Goal: Communication & Community: Share content

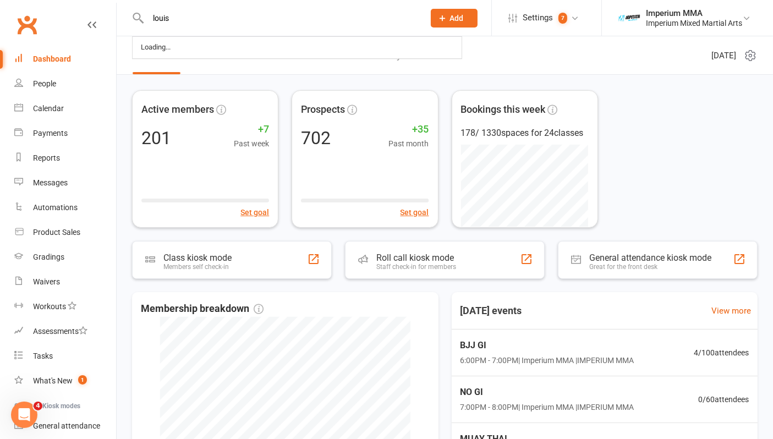
type input "louis"
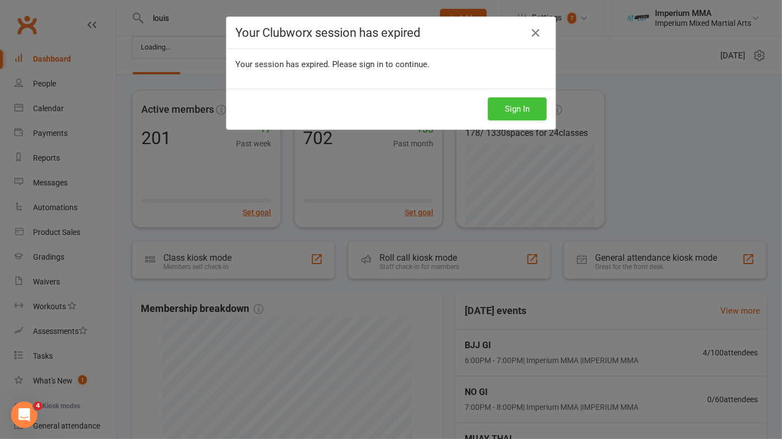
click at [488, 113] on button "Sign In" at bounding box center [517, 108] width 59 height 23
click at [508, 107] on button "Sign In" at bounding box center [517, 108] width 59 height 23
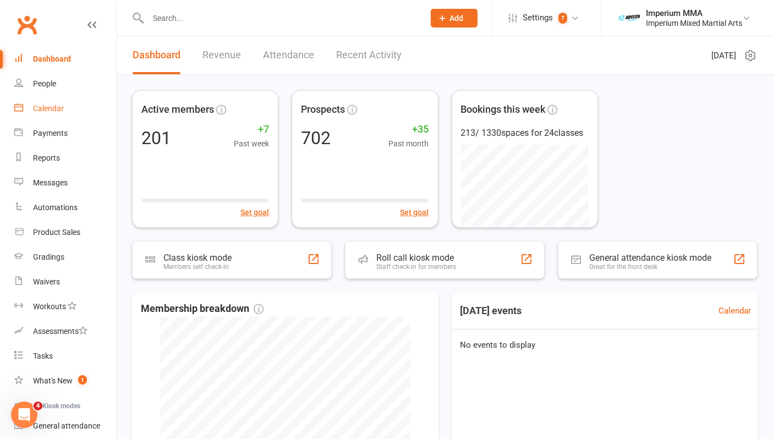
click at [45, 106] on div "Calendar" at bounding box center [48, 108] width 31 height 9
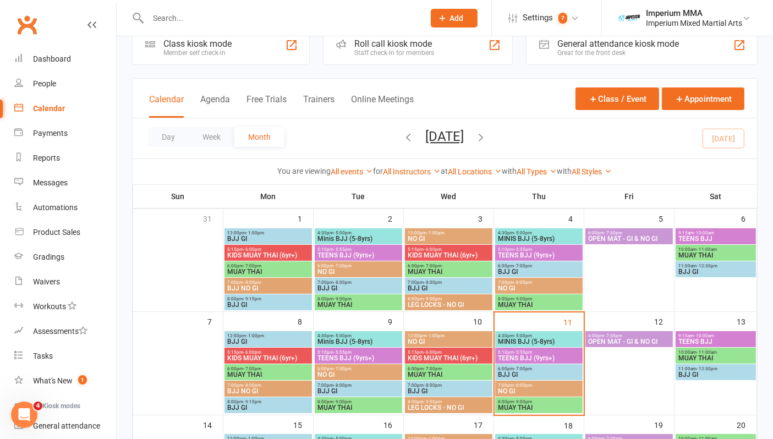
scroll to position [61, 0]
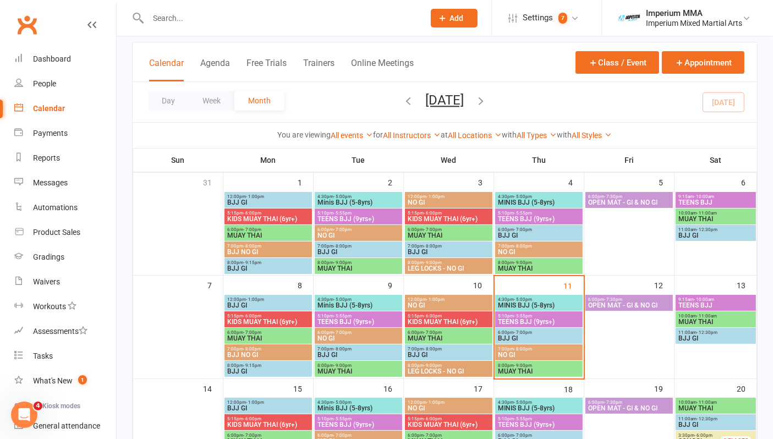
click at [525, 300] on span "- 5:00pm" at bounding box center [523, 299] width 18 height 5
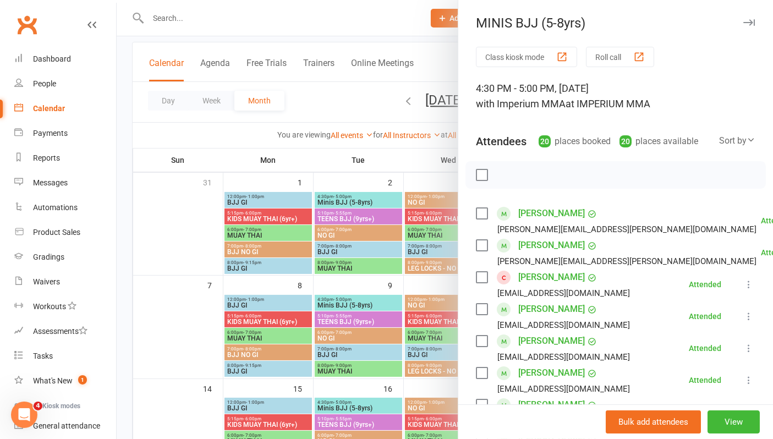
click at [541, 275] on link "[PERSON_NAME]" at bounding box center [551, 277] width 67 height 18
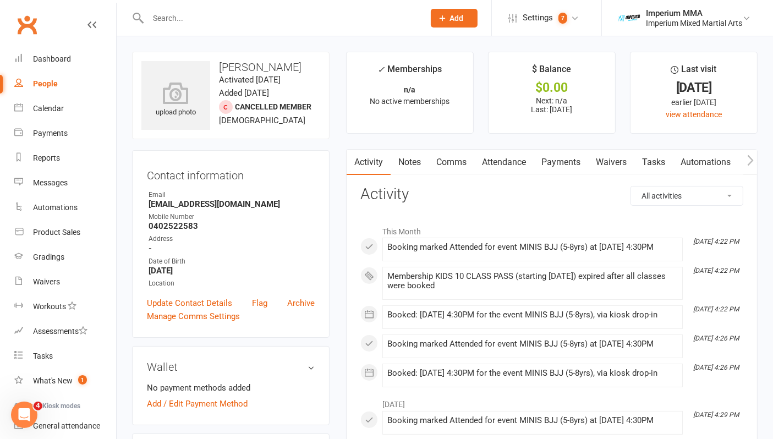
click at [448, 160] on link "Comms" at bounding box center [451, 162] width 46 height 25
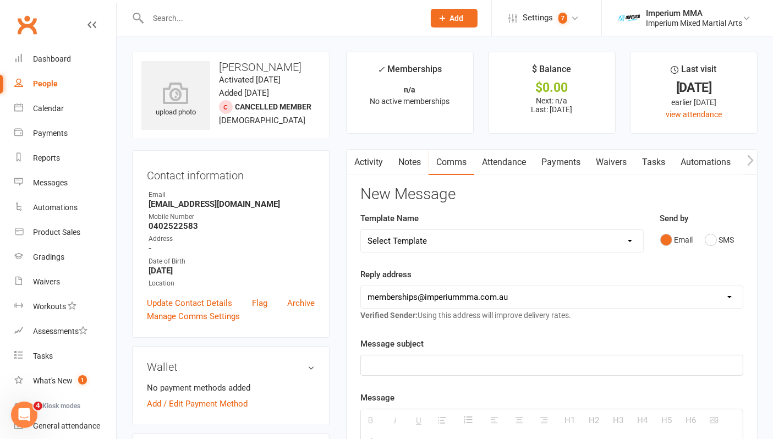
click at [430, 240] on select "Select Template [SMS] WE MISS YOU [Email] 10 CLASS PASS EXPIRY [Email] Confirma…" at bounding box center [502, 241] width 282 height 22
click at [361, 230] on select "Select Template [SMS] WE MISS YOU [Email] 10 CLASS PASS EXPIRY [Email] Confirma…" at bounding box center [502, 241] width 282 height 22
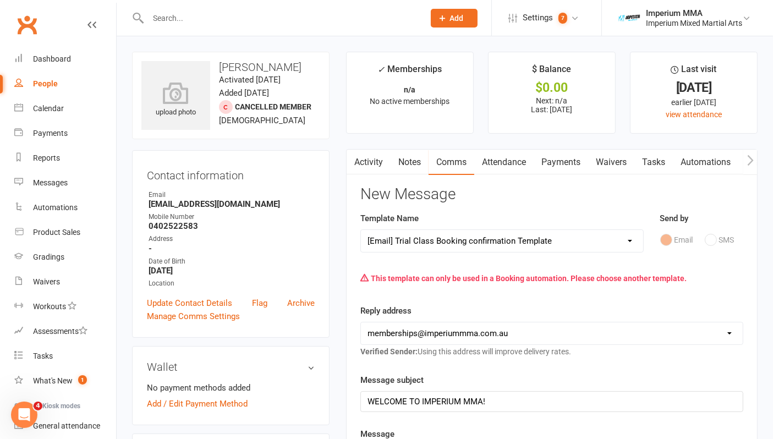
click at [531, 245] on select "Select Template [SMS] WE MISS YOU [Email] 10 CLASS PASS EXPIRY [Email] Confirma…" at bounding box center [502, 241] width 282 height 22
select select "1"
click at [361, 230] on select "Select Template [SMS] WE MISS YOU [Email] 10 CLASS PASS EXPIRY [Email] Confirma…" at bounding box center [502, 241] width 282 height 22
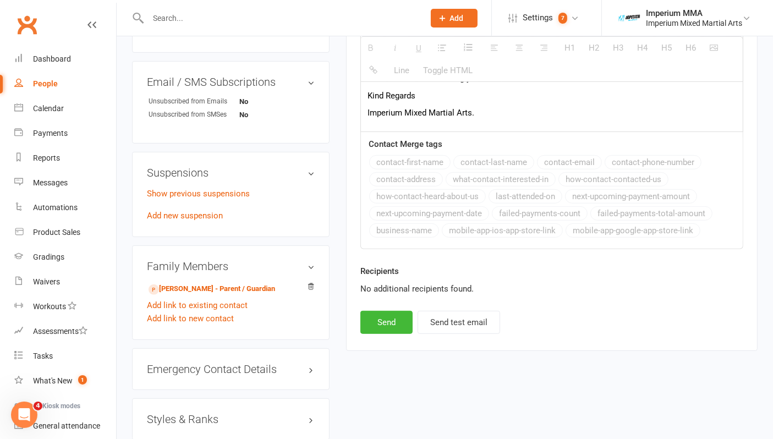
scroll to position [488, 0]
click at [397, 318] on button "Send" at bounding box center [386, 321] width 52 height 23
select select
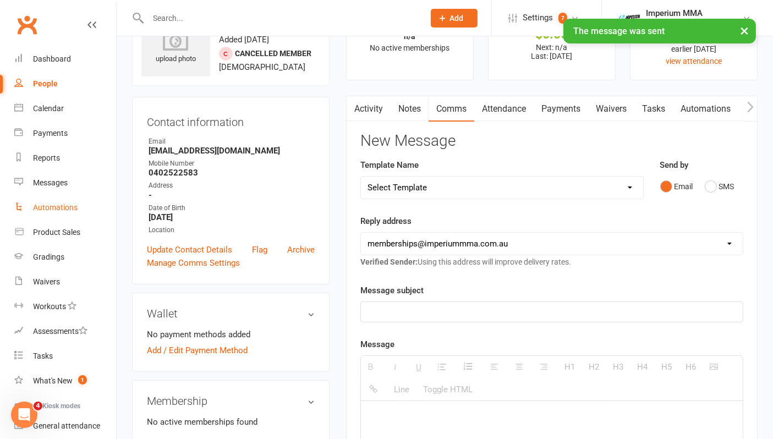
scroll to position [0, 0]
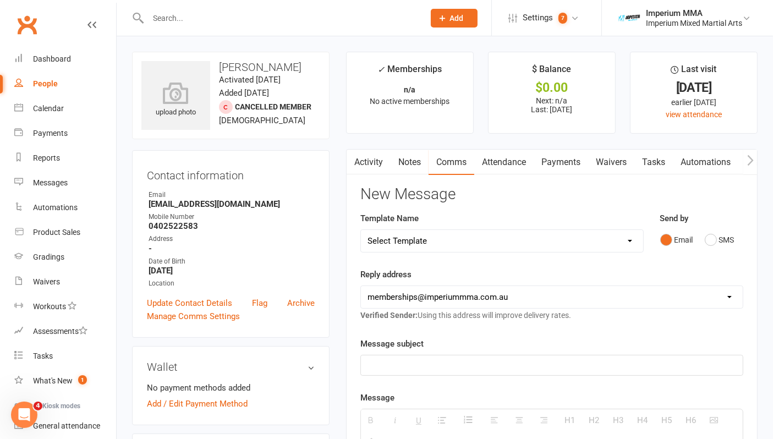
click at [370, 165] on link "Activity" at bounding box center [369, 162] width 44 height 25
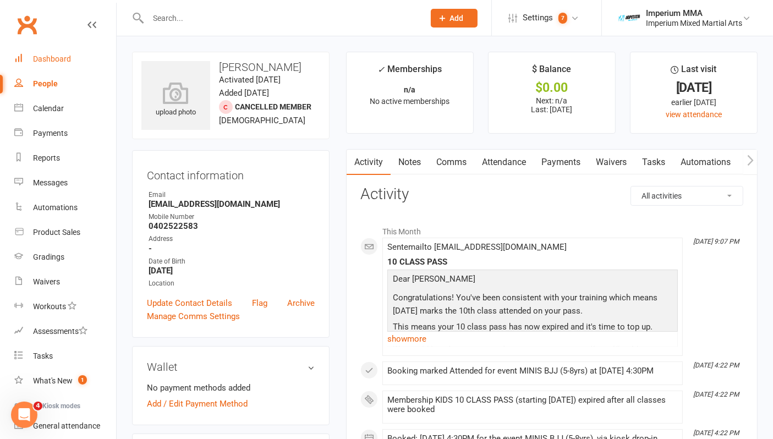
drag, startPoint x: 51, startPoint y: 63, endPoint x: 94, endPoint y: 64, distance: 43.5
click at [51, 63] on div "Dashboard" at bounding box center [52, 58] width 38 height 9
